Goal: Check status: Check status

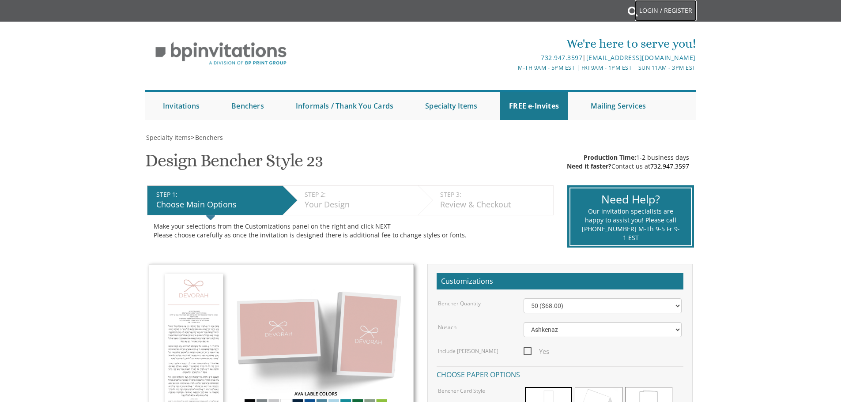
click at [672, 10] on link "Login / Register" at bounding box center [666, 10] width 62 height 21
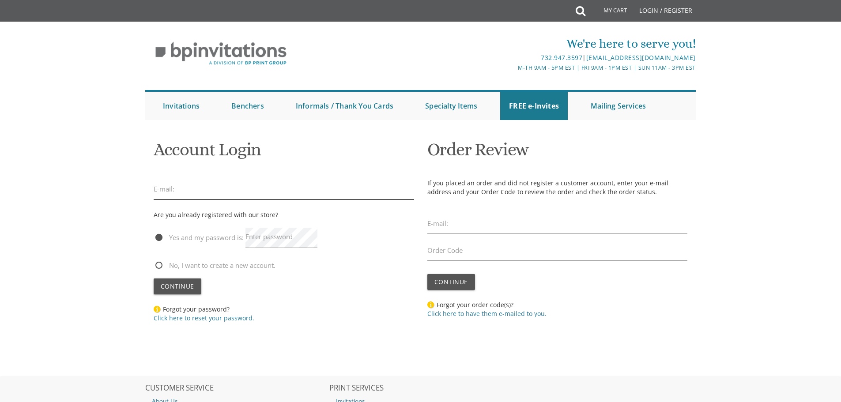
click at [222, 191] on input "email" at bounding box center [284, 189] width 260 height 20
type input "fbraun@madisontitle.com"
click at [278, 240] on label "Enter password" at bounding box center [268, 236] width 47 height 9
click at [230, 317] on link "Click here to reset your password." at bounding box center [204, 318] width 101 height 8
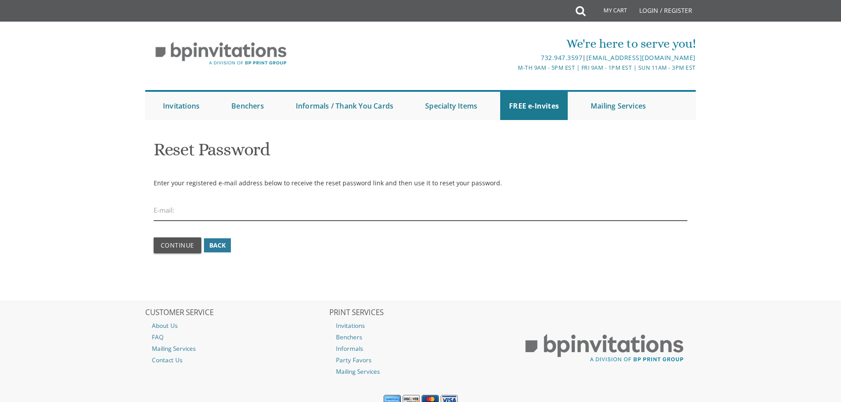
click at [277, 206] on input "email" at bounding box center [421, 210] width 534 height 20
type input "[EMAIL_ADDRESS][DOMAIN_NAME]"
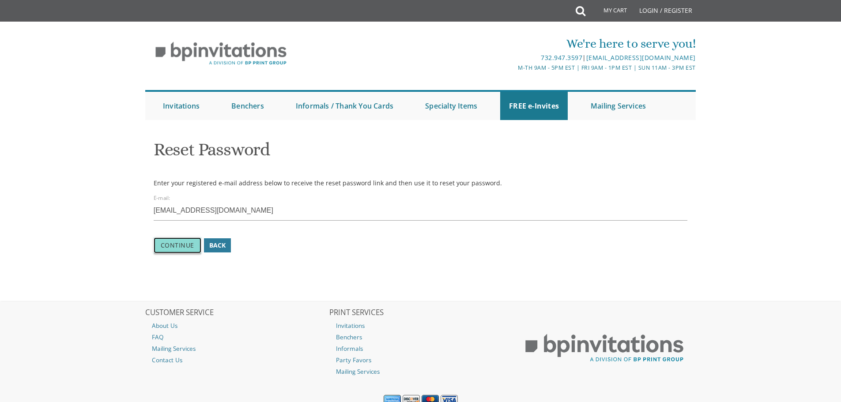
click at [168, 249] on span "Continue" at bounding box center [178, 245] width 34 height 8
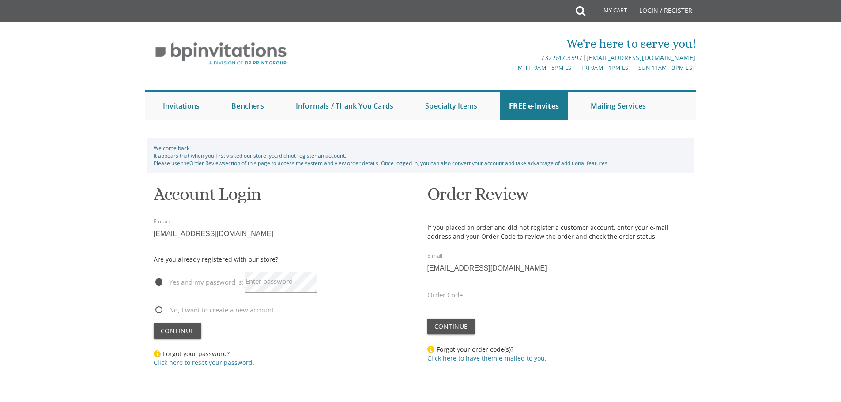
click at [459, 292] on label "Order Code" at bounding box center [444, 294] width 35 height 9
click at [459, 292] on input "Order Code" at bounding box center [557, 295] width 260 height 20
paste input "DZZ2768513272"
type input "DZZ2768513272"
click at [455, 322] on span "Continue" at bounding box center [451, 326] width 34 height 8
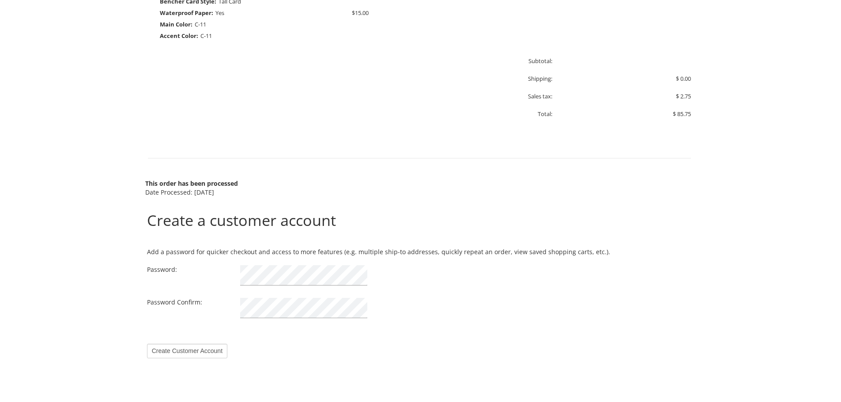
scroll to position [574, 0]
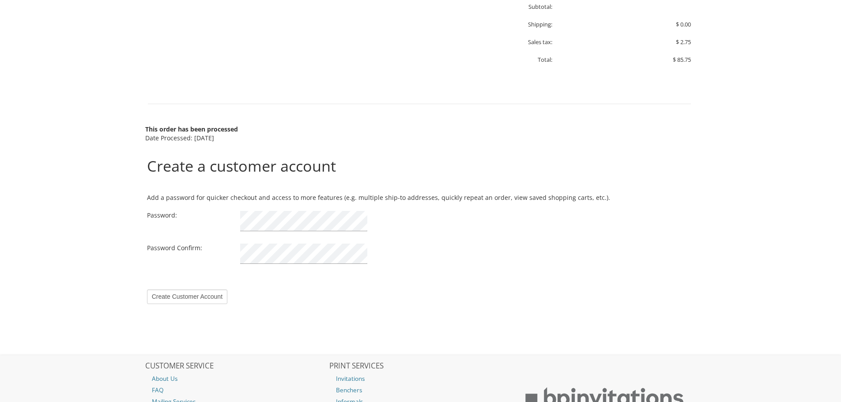
click at [228, 213] on div "Password:" at bounding box center [187, 215] width 94 height 9
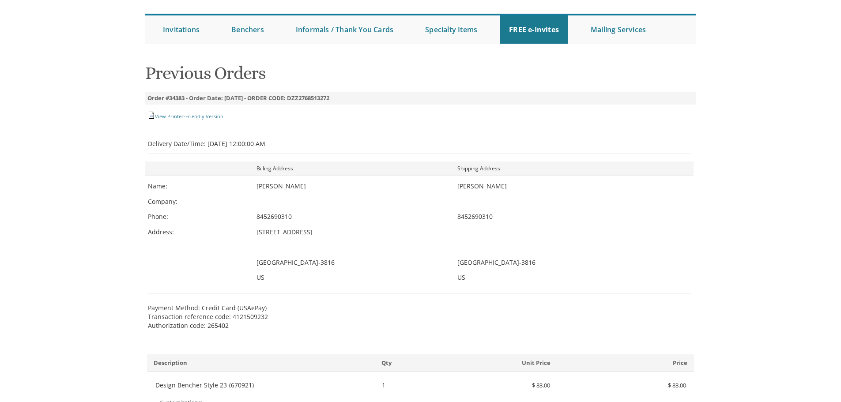
scroll to position [0, 0]
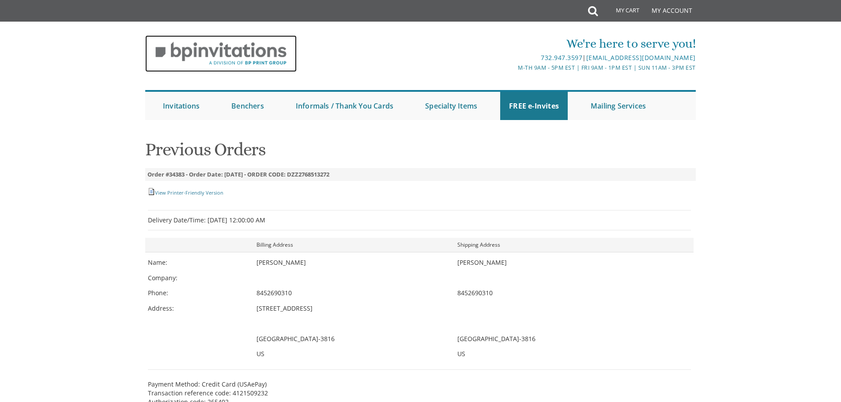
click at [218, 48] on img at bounding box center [220, 53] width 151 height 37
